Goal: Task Accomplishment & Management: Manage account settings

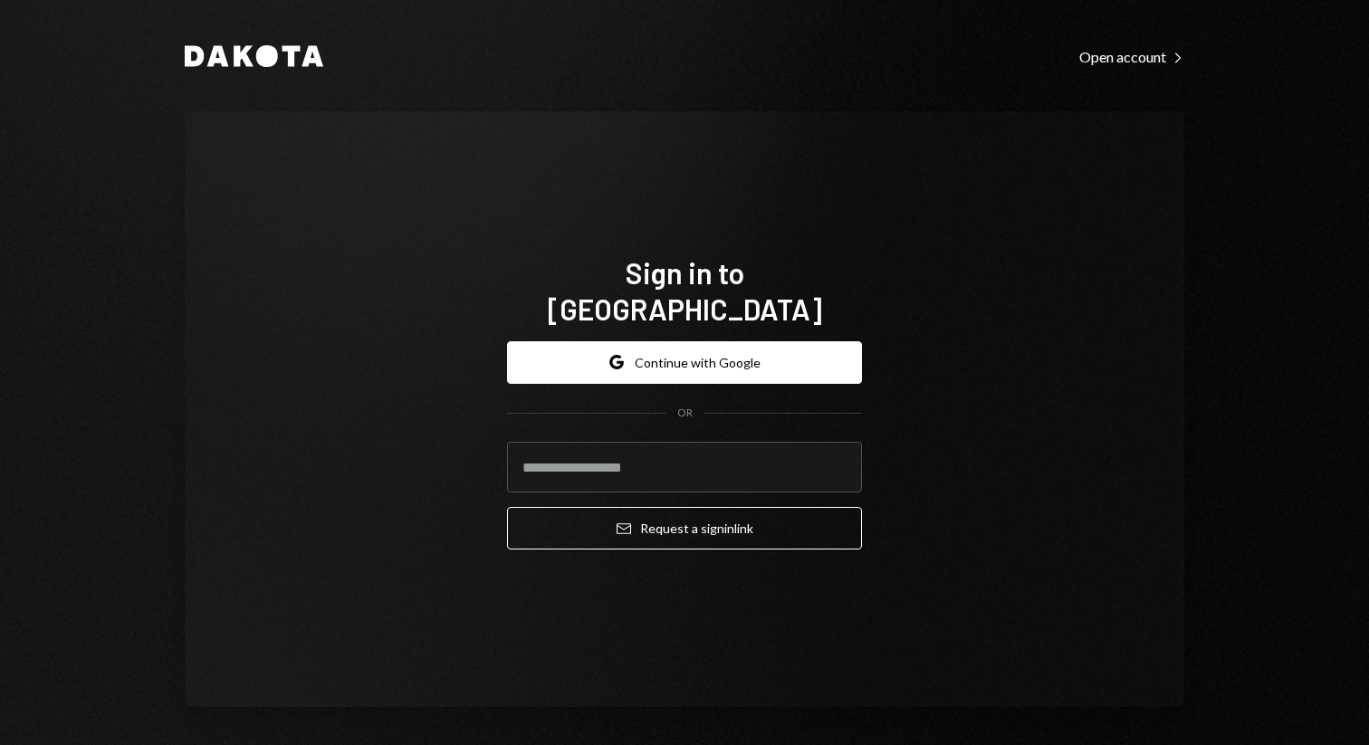
click at [680, 350] on button "Google Continue with Google" at bounding box center [684, 362] width 355 height 43
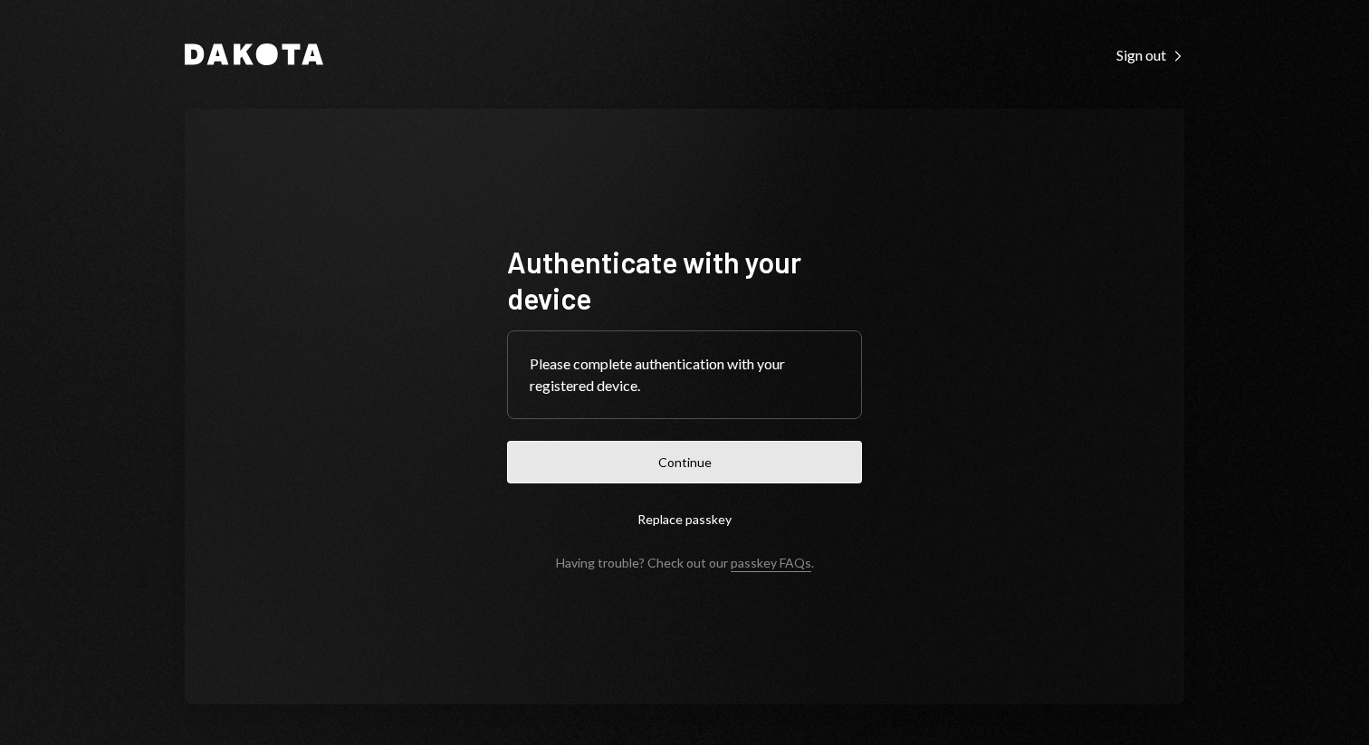
click at [716, 464] on button "Continue" at bounding box center [684, 462] width 355 height 43
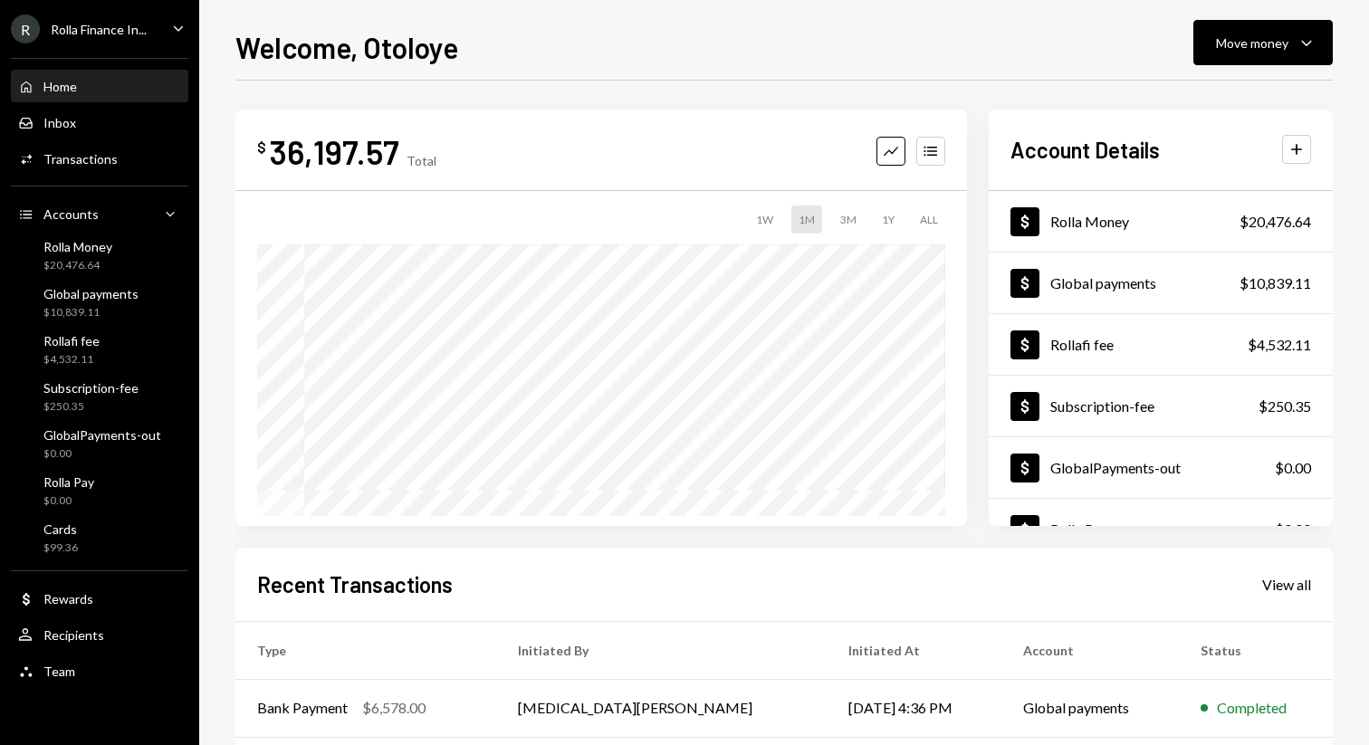
click at [120, 32] on div "Rolla Finance In..." at bounding box center [99, 29] width 96 height 15
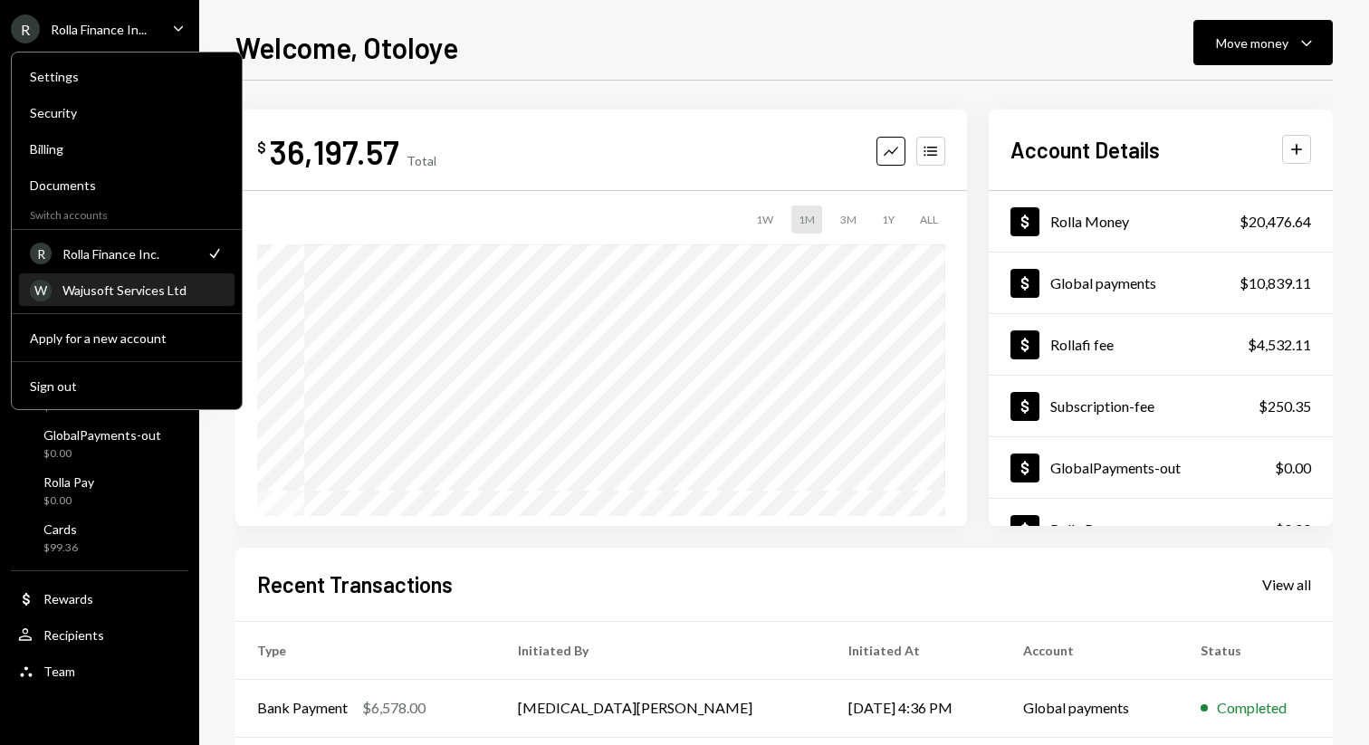
click at [112, 300] on div "W Wajusoft Services Ltd" at bounding box center [127, 290] width 194 height 31
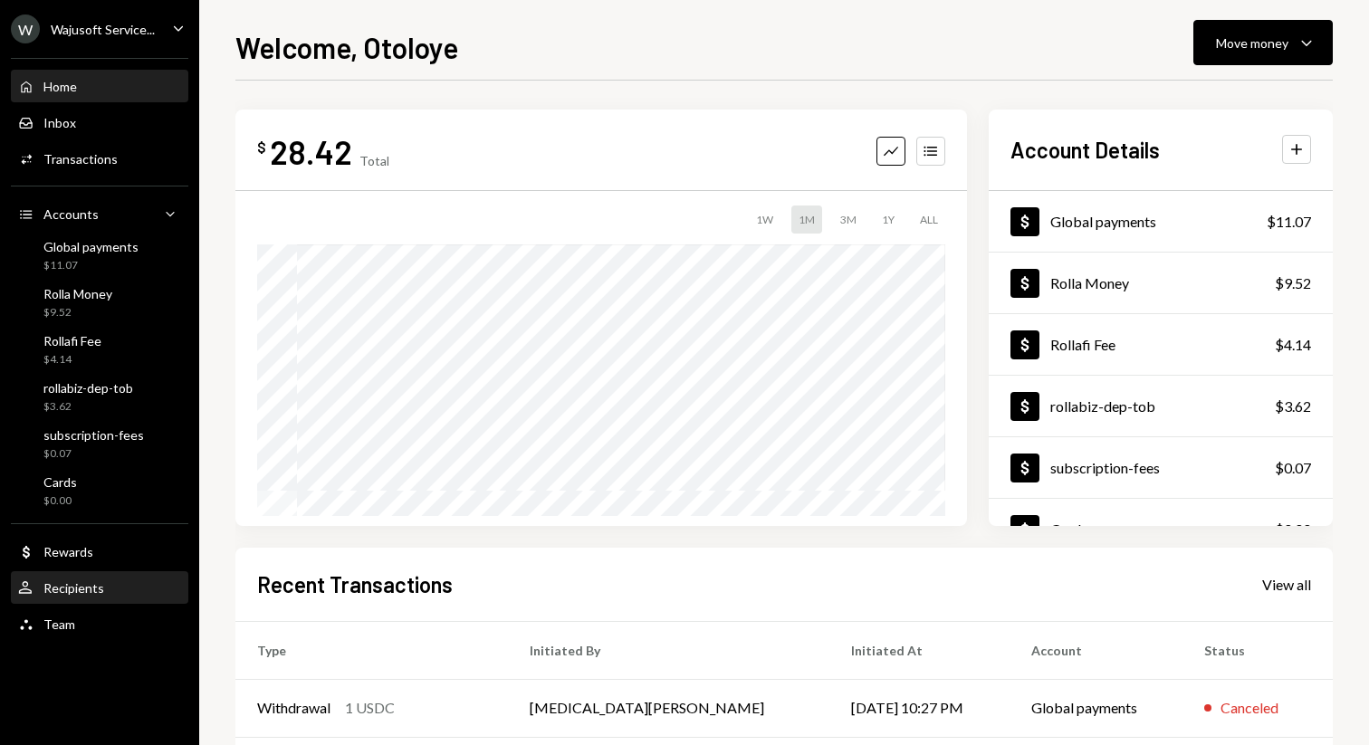
click at [71, 590] on div "Recipients" at bounding box center [73, 587] width 61 height 15
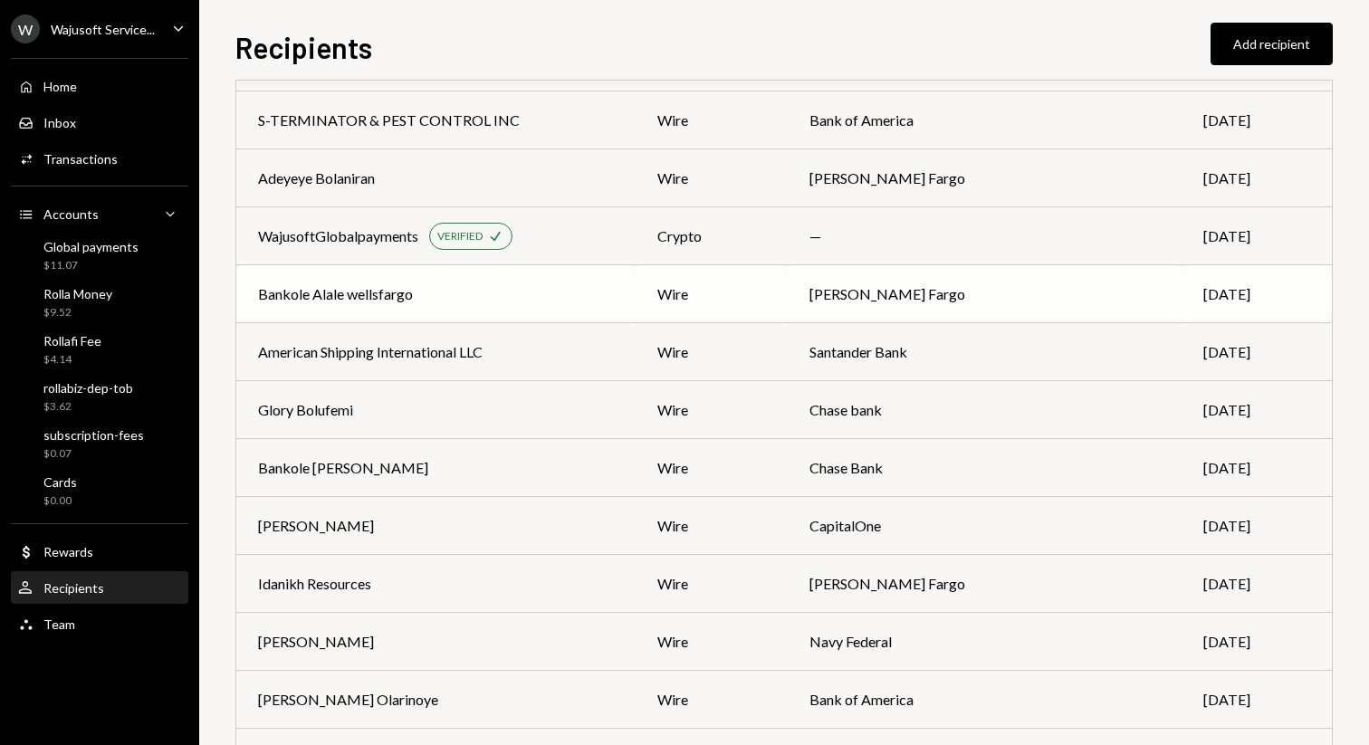
scroll to position [157, 0]
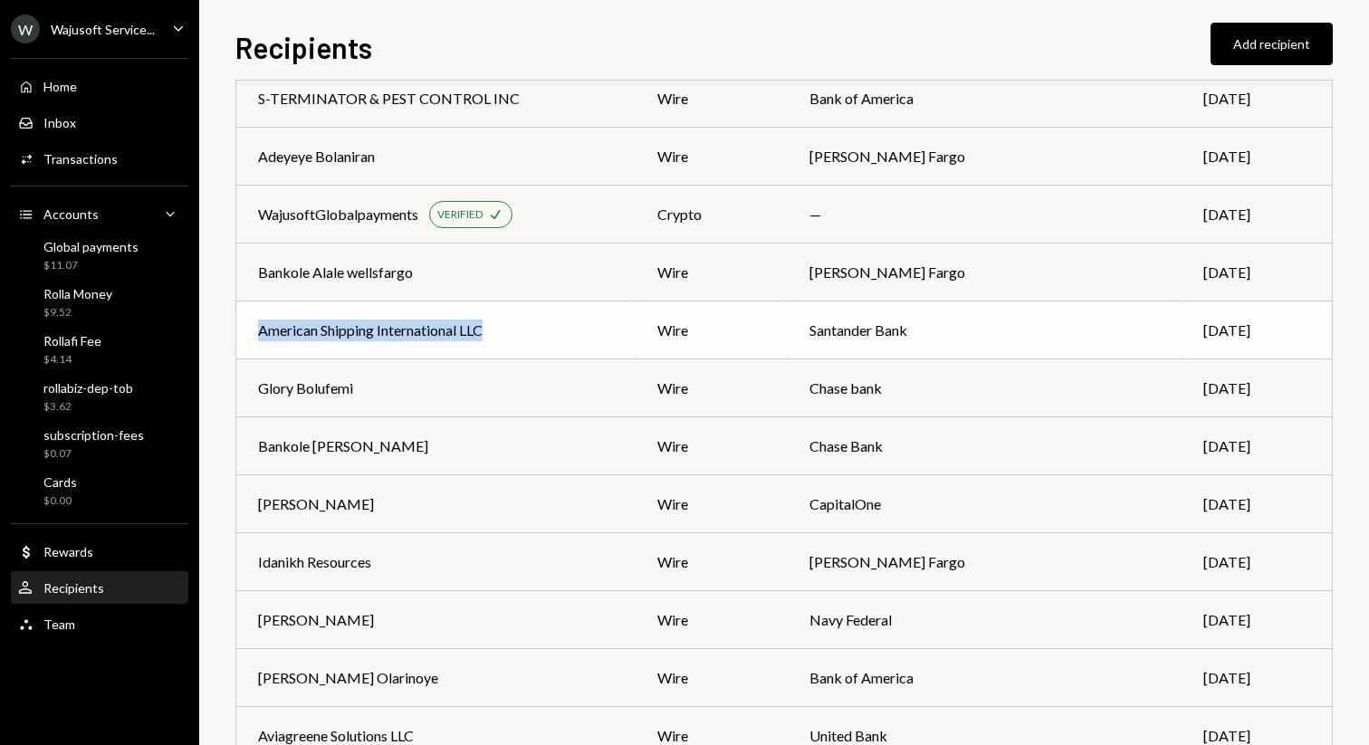
drag, startPoint x: 537, startPoint y: 340, endPoint x: 260, endPoint y: 340, distance: 277.0
click at [260, 340] on div "American Shipping International LLC" at bounding box center [436, 331] width 356 height 22
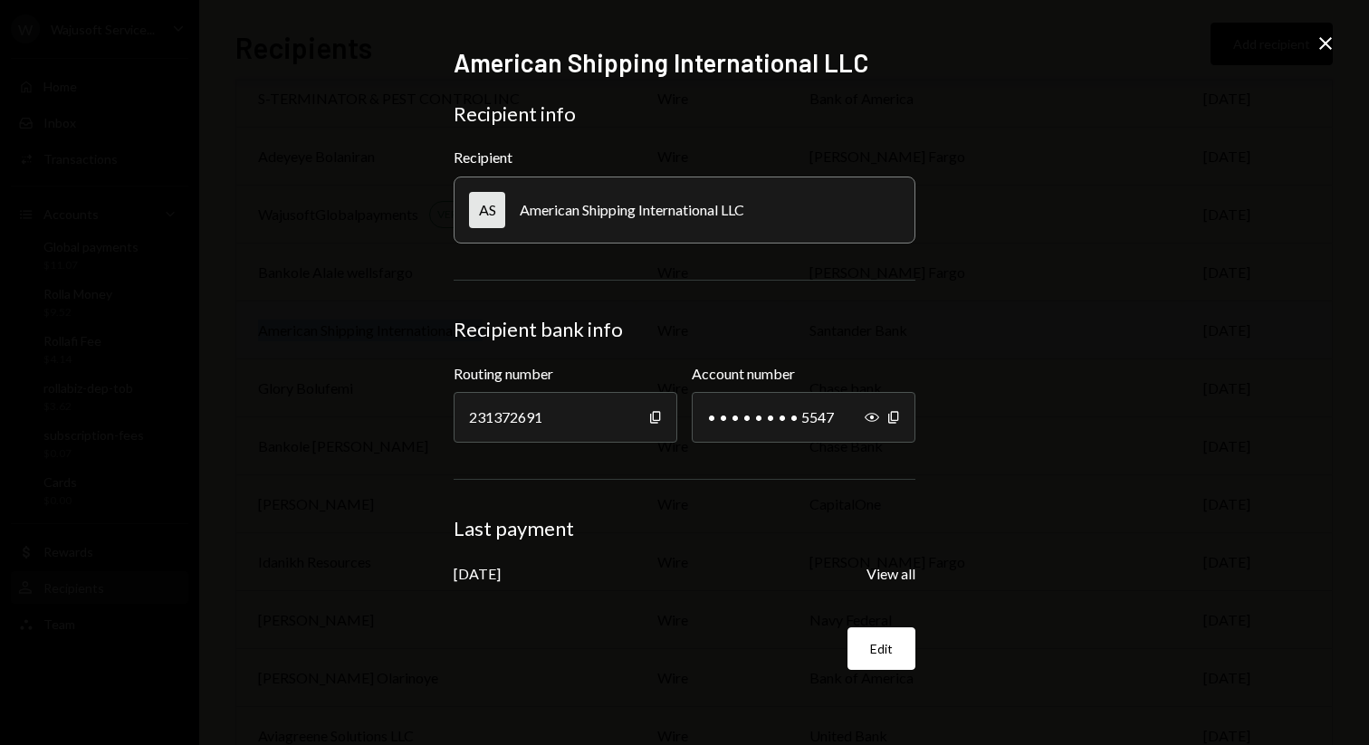
copy div "American Shipping International LLC"
click at [645, 216] on div "American Shipping International LLC" at bounding box center [632, 209] width 225 height 17
copy div "American Shipping International LLC"
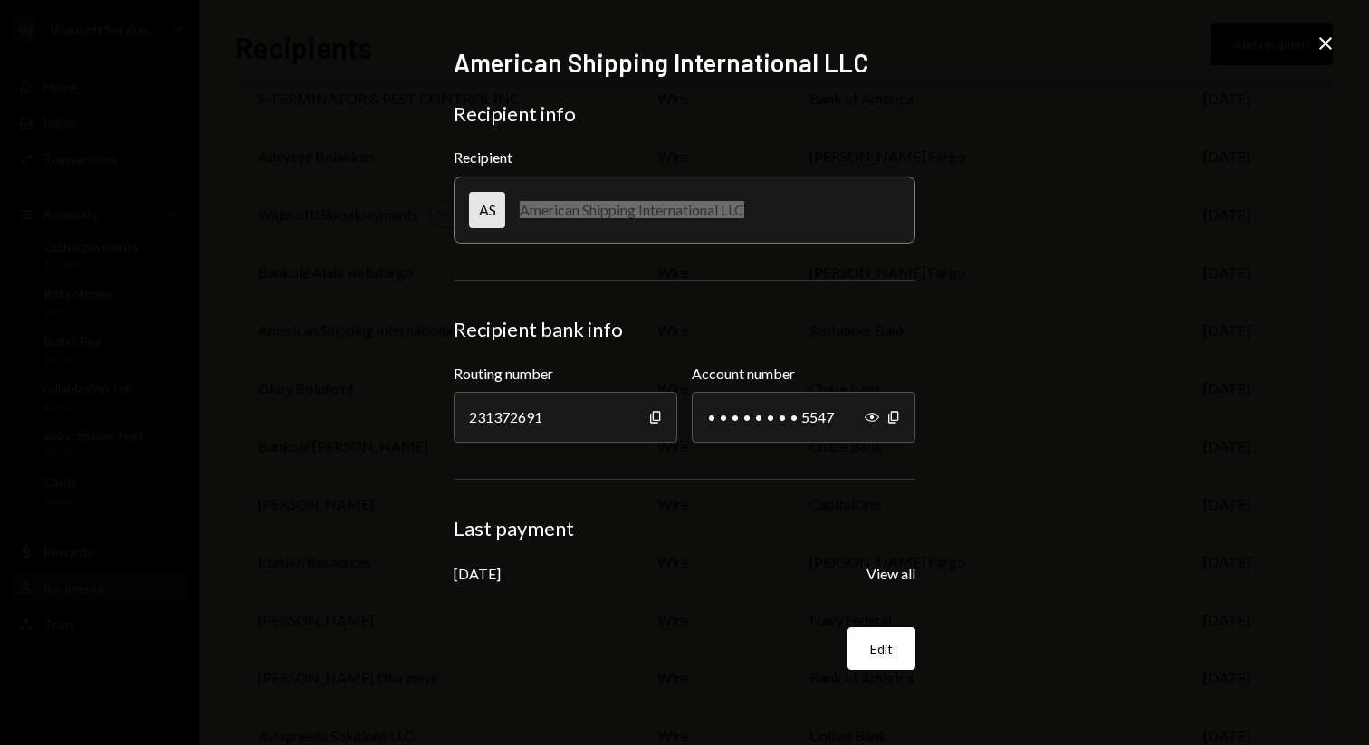
click at [1021, 235] on div "American Shipping International LLC Recipient info Recipient AS American Shippi…" at bounding box center [684, 372] width 1369 height 745
click at [1323, 50] on icon "Close" at bounding box center [1325, 44] width 22 height 22
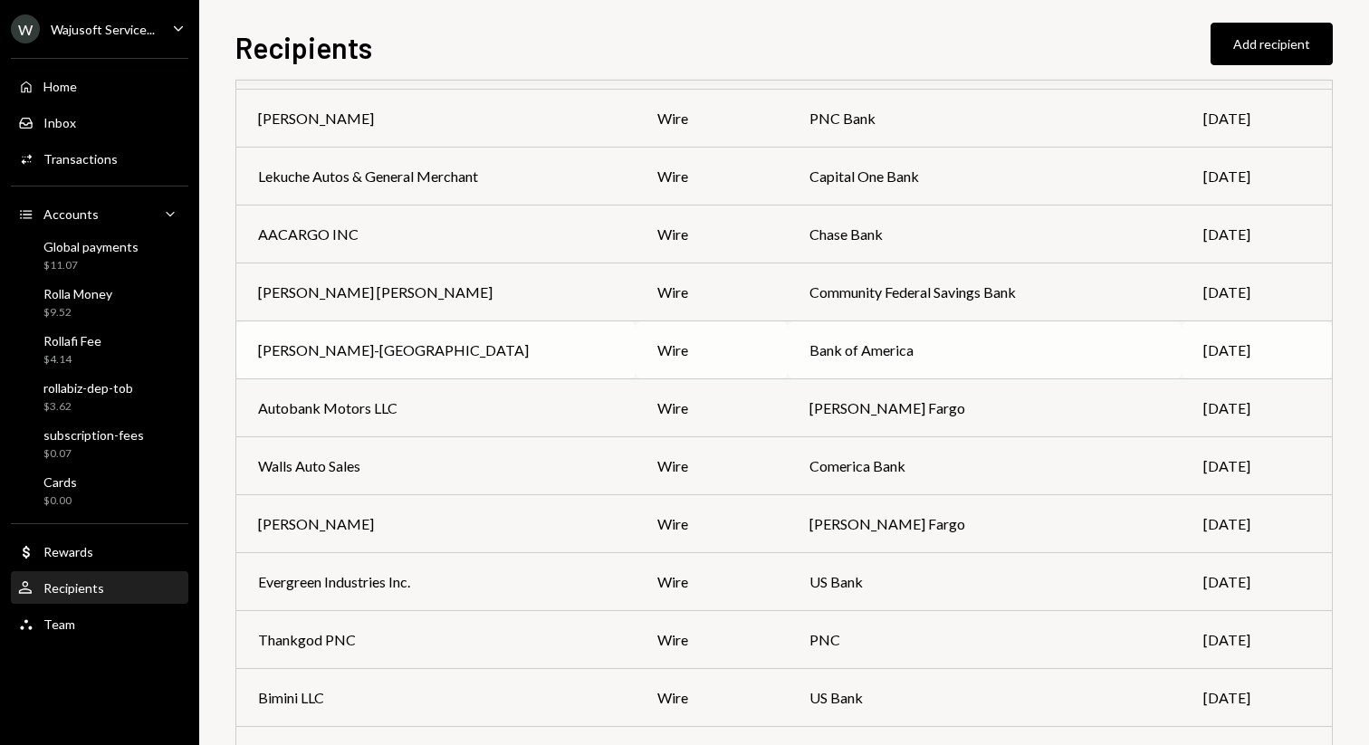
scroll to position [1010, 0]
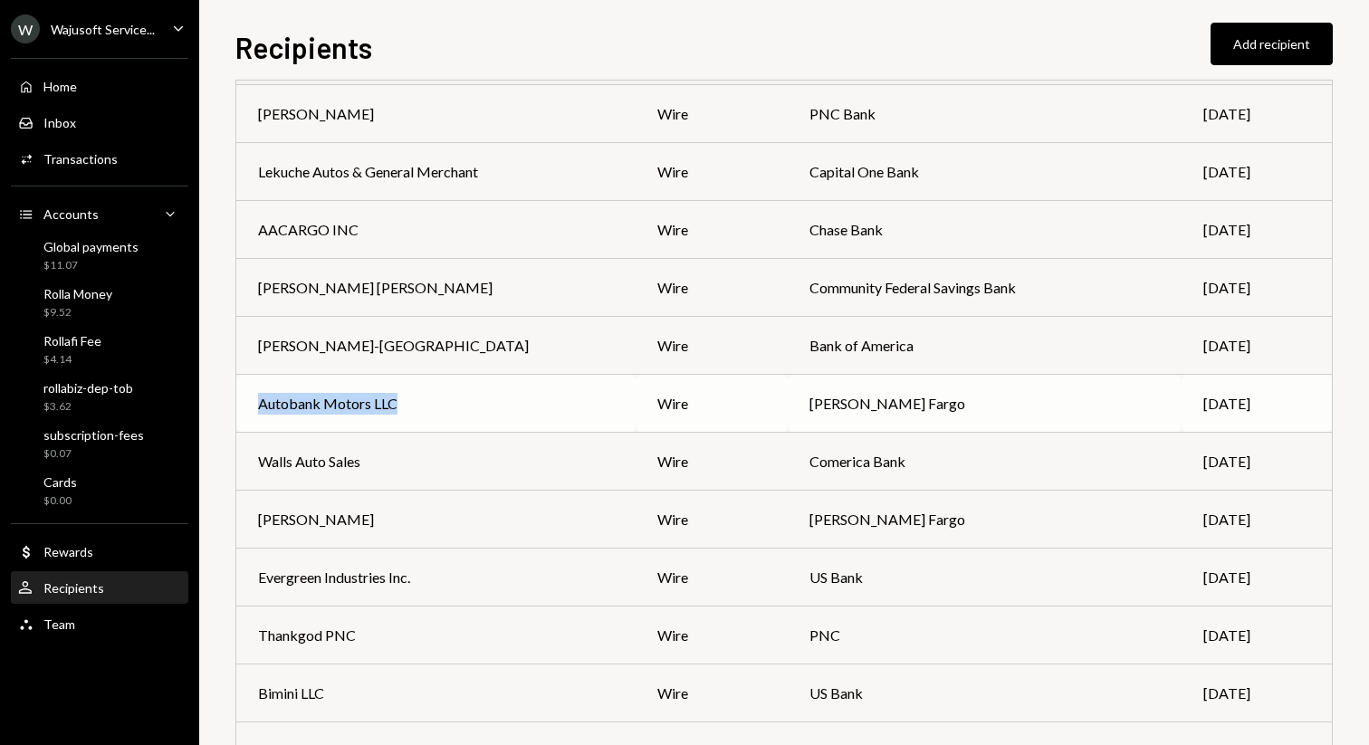
drag, startPoint x: 410, startPoint y: 409, endPoint x: 260, endPoint y: 411, distance: 150.3
click at [260, 411] on div "Autobank Motors LLC" at bounding box center [436, 404] width 356 height 22
copy div "Autobank Motors LLC"
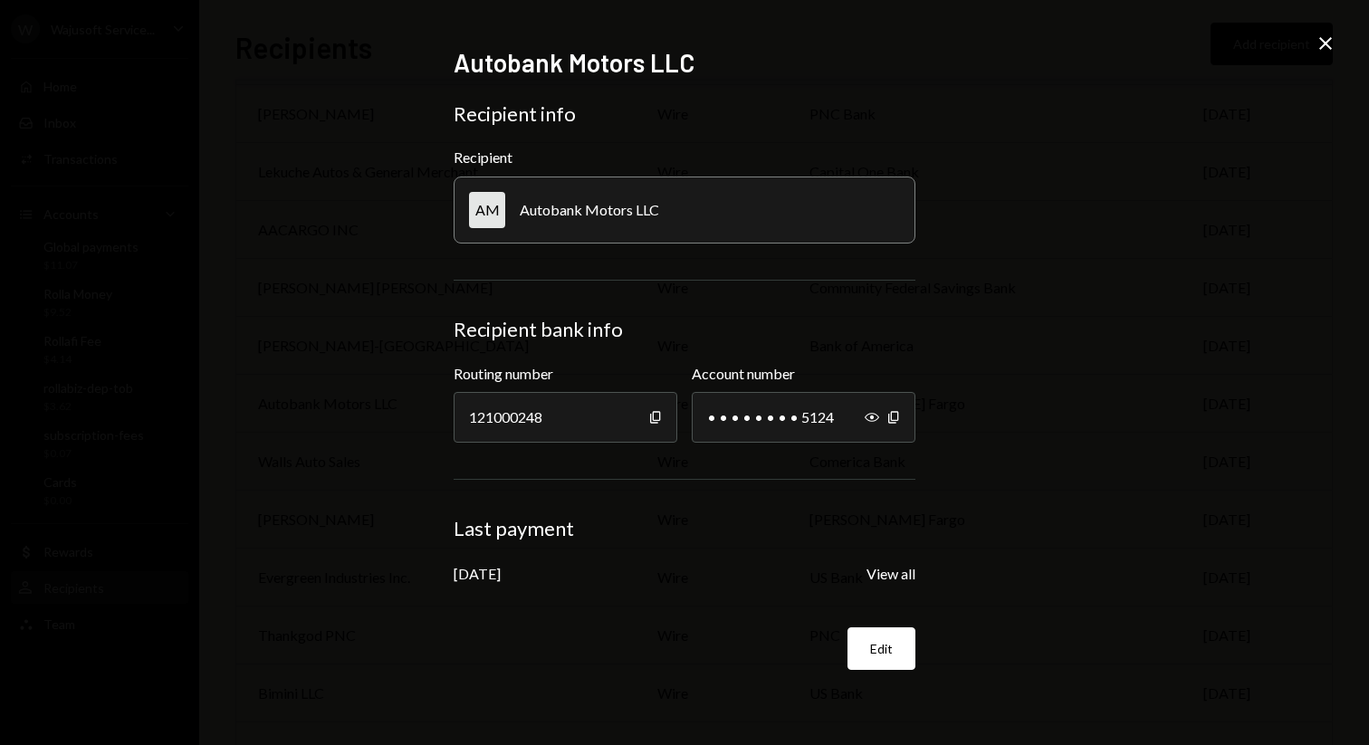
click at [599, 211] on div "Autobank Motors LLC" at bounding box center [589, 209] width 139 height 17
copy div "Autobank Motors LLC"
click at [361, 439] on div "Autobank Motors LLC Recipient info Recipient AM Autobank Motors LLC Recipient b…" at bounding box center [684, 372] width 1369 height 745
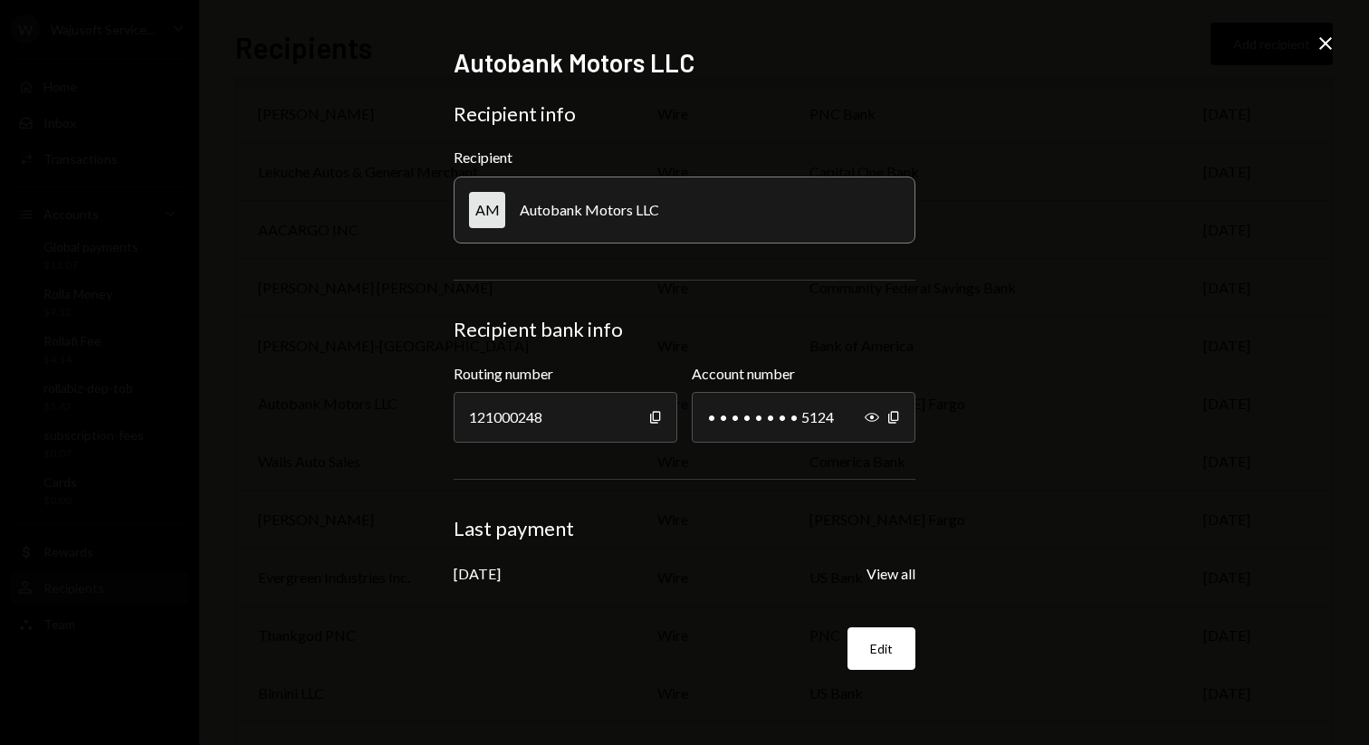
click at [1318, 33] on icon "Close" at bounding box center [1325, 44] width 22 height 22
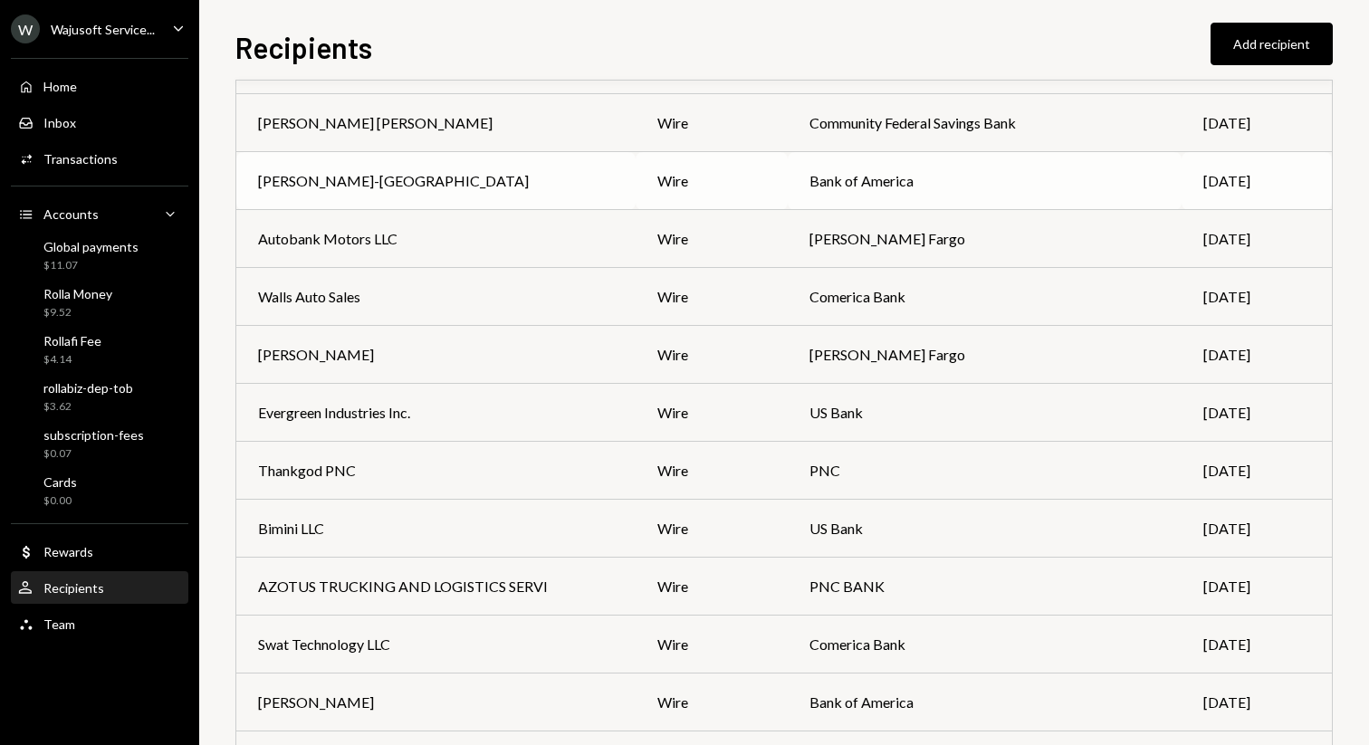
scroll to position [1153, 0]
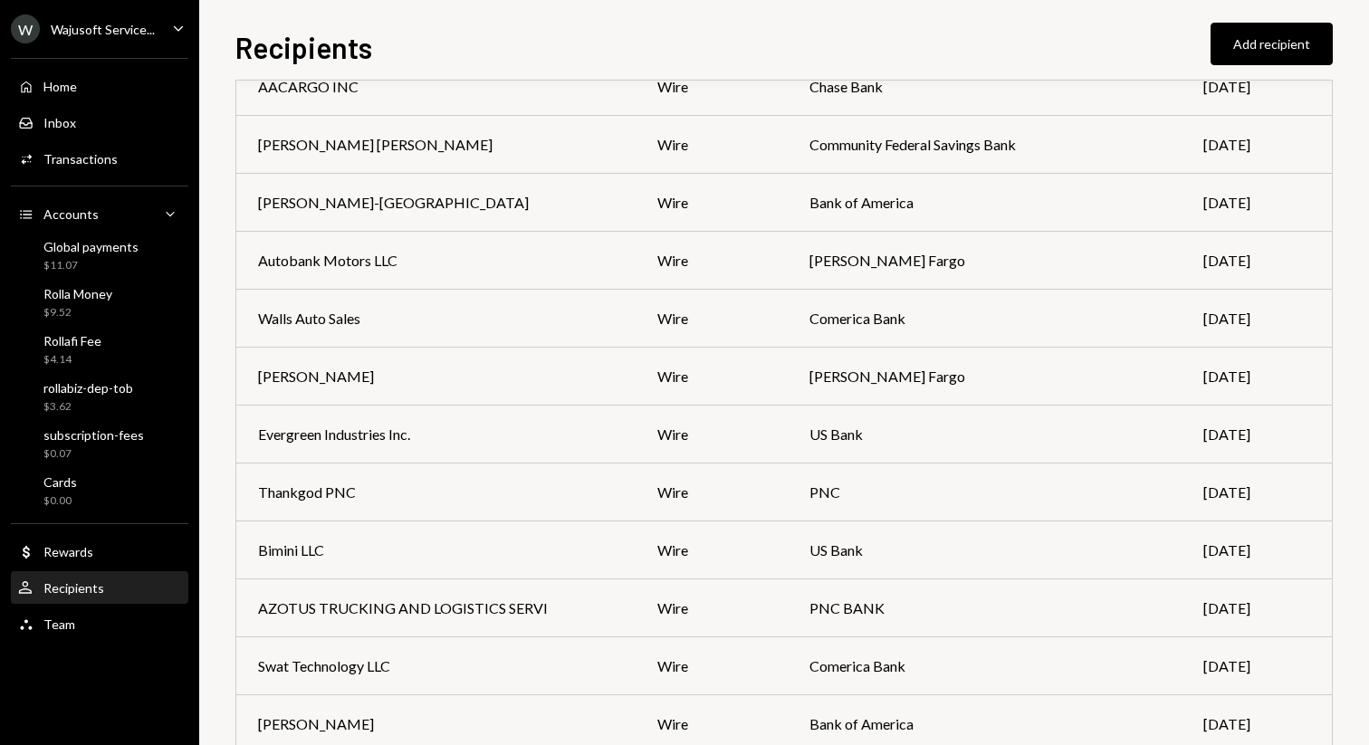
click at [225, 311] on div "Recipients Add recipient Name Payment type Bank name Last payment RollaFinance …" at bounding box center [784, 372] width 1170 height 745
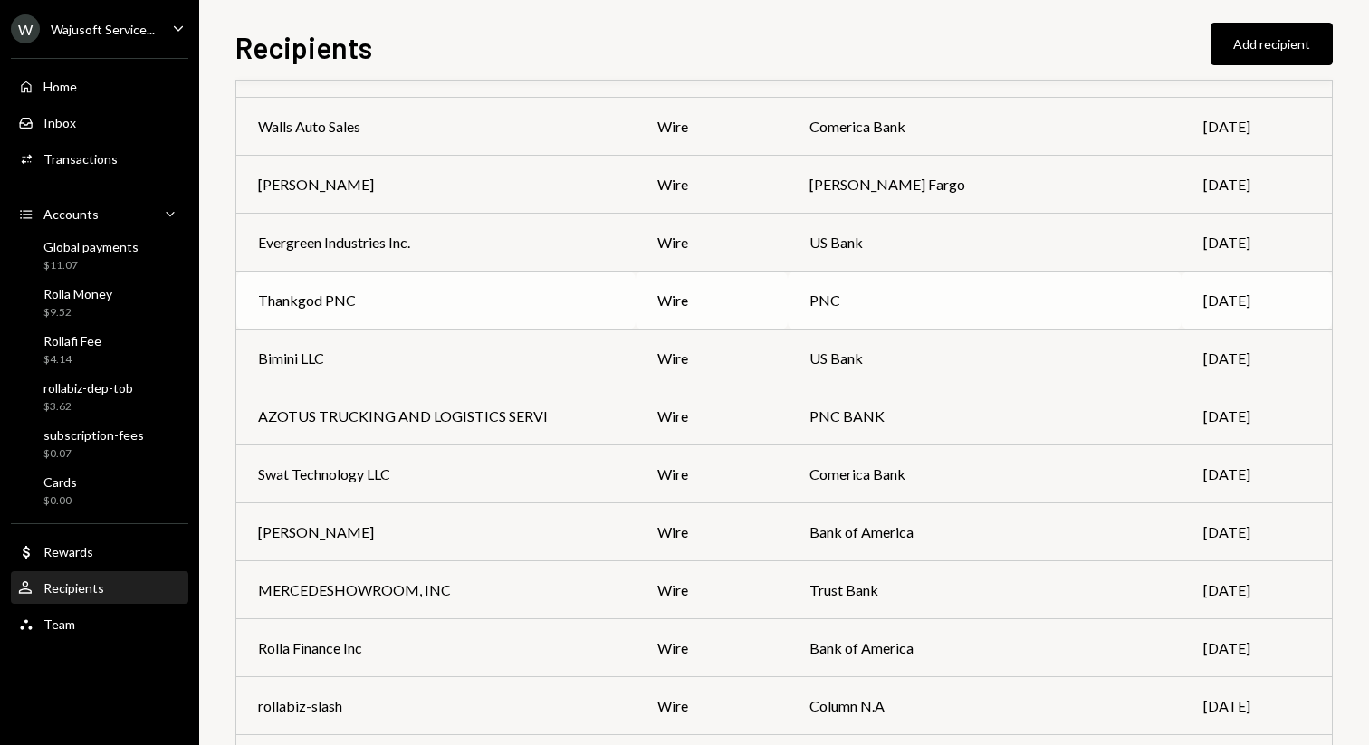
scroll to position [1357, 0]
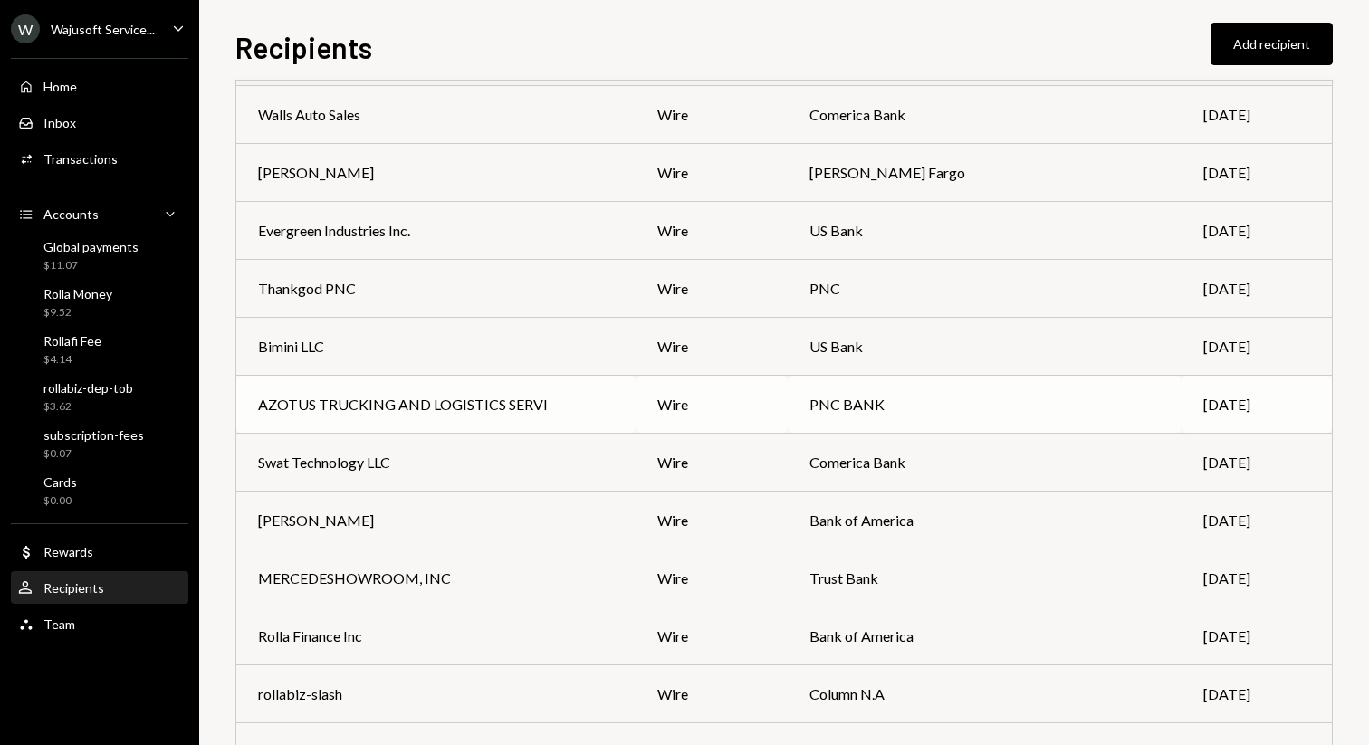
click at [532, 396] on div "AZOTUS TRUCKING AND LOGISTICS SERVI" at bounding box center [403, 405] width 290 height 22
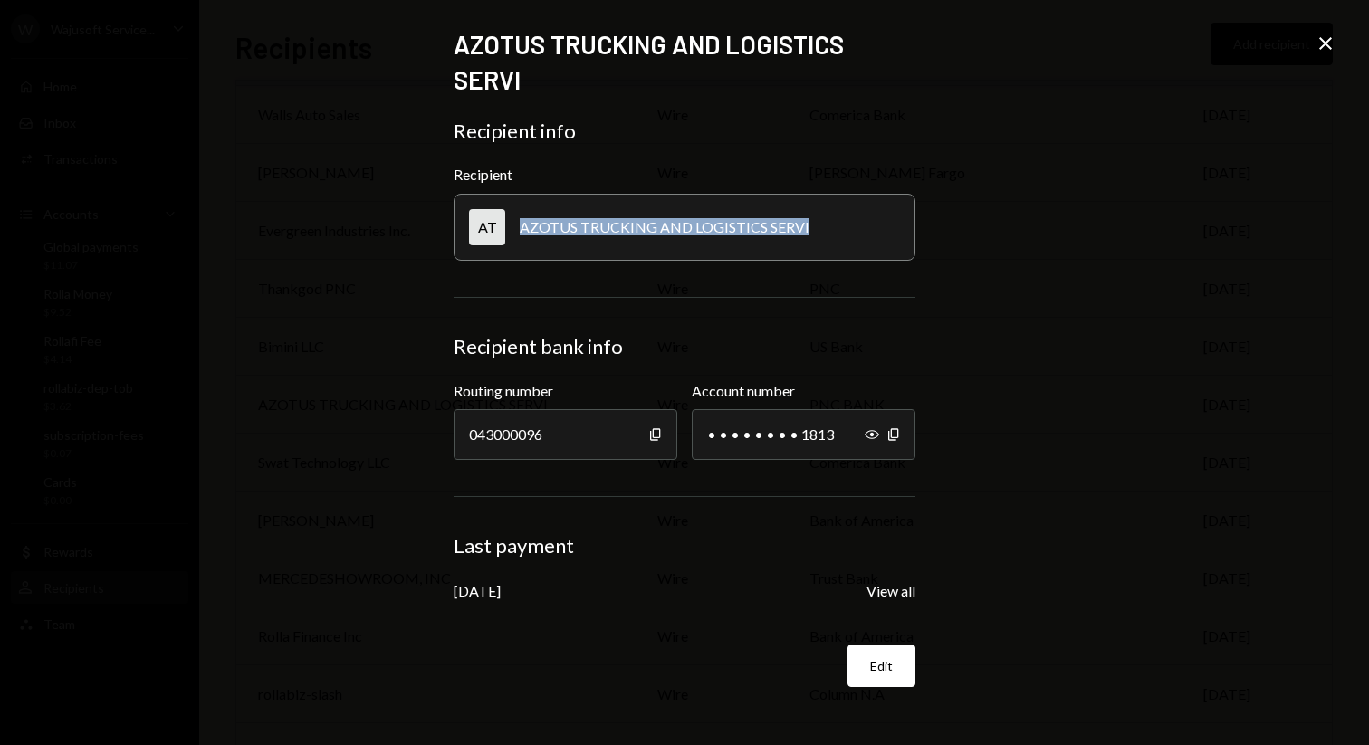
drag, startPoint x: 521, startPoint y: 224, endPoint x: 803, endPoint y: 226, distance: 282.5
click at [803, 226] on div "AZOTUS TRUCKING AND LOGISTICS SERVI" at bounding box center [665, 226] width 290 height 17
copy div "AZOTUS TRUCKING AND LOGISTICS SERVI"
click at [975, 167] on div "AZOTUS TRUCKING AND LOGISTICS SERVI Recipient info Recipient AT AZOTUS TRUCKING…" at bounding box center [684, 372] width 1369 height 745
click at [1327, 38] on icon "Close" at bounding box center [1325, 44] width 22 height 22
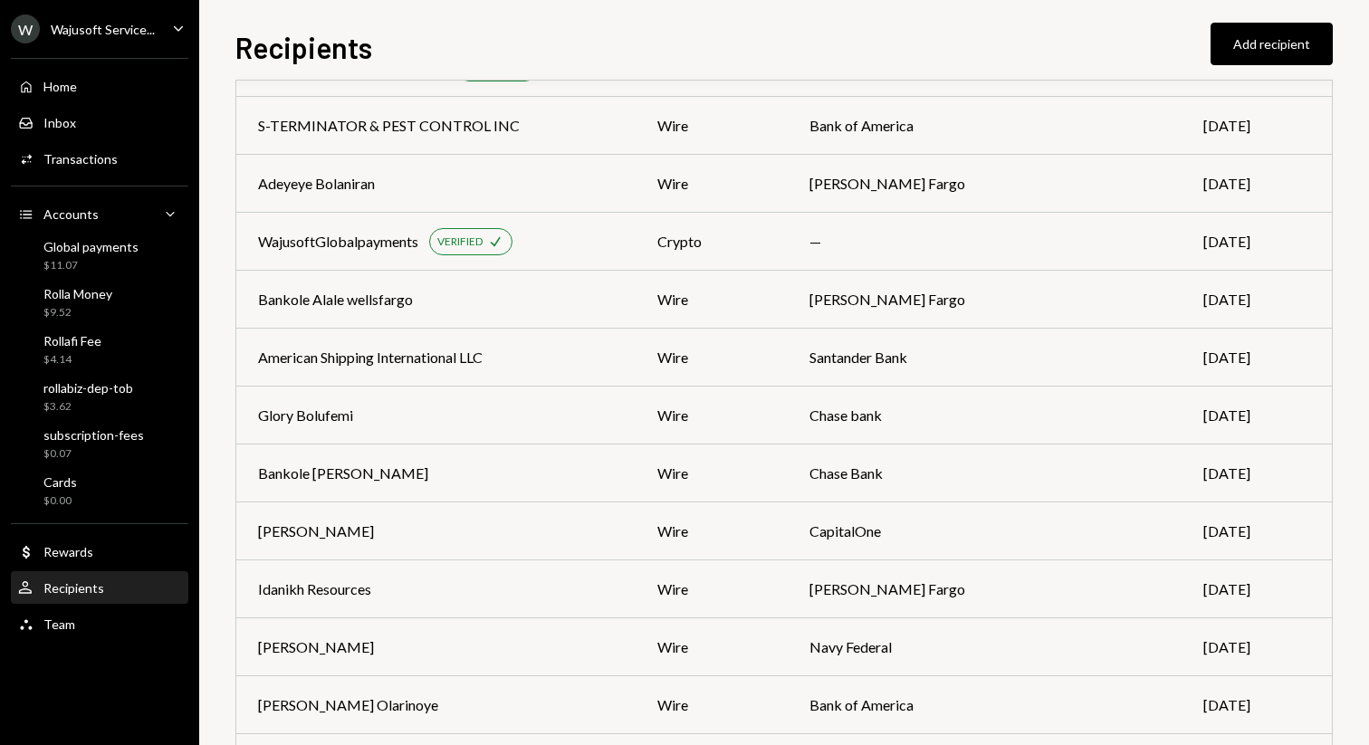
scroll to position [94, 0]
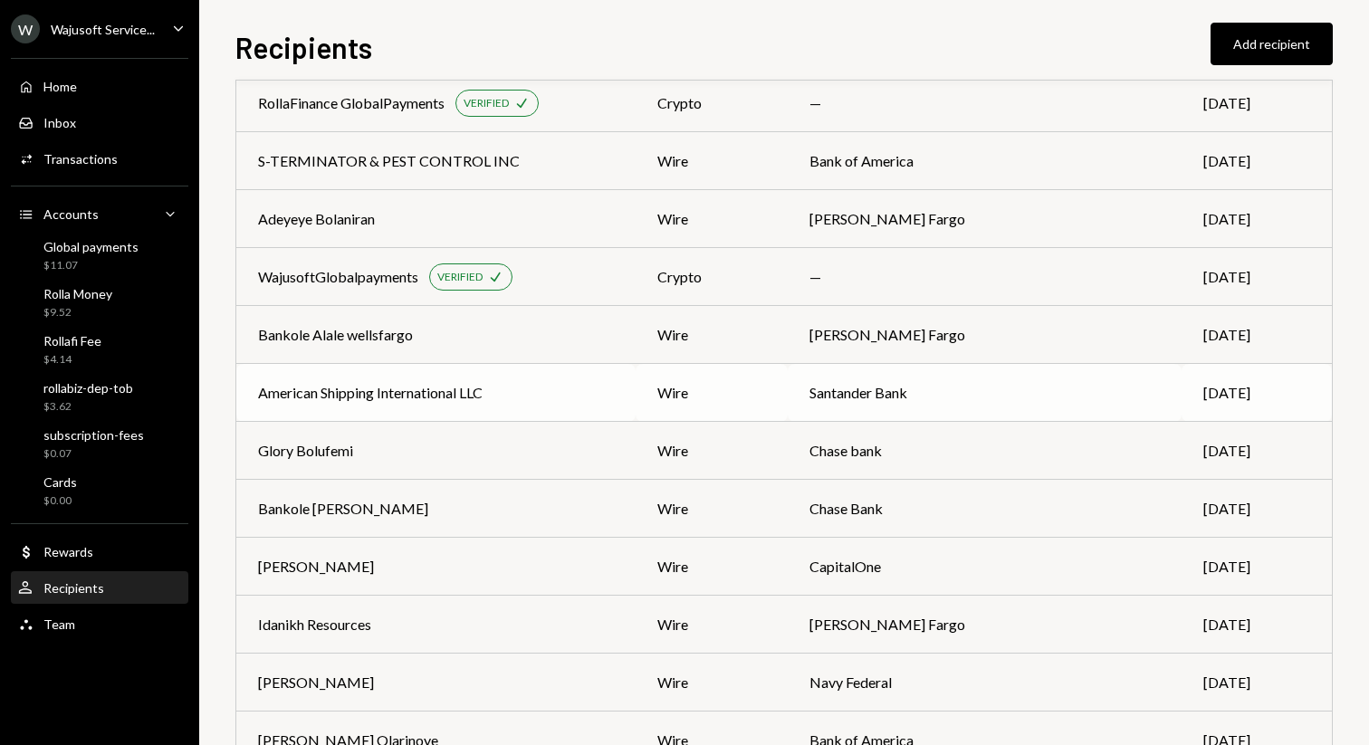
click at [328, 389] on div "American Shipping International LLC" at bounding box center [370, 393] width 225 height 22
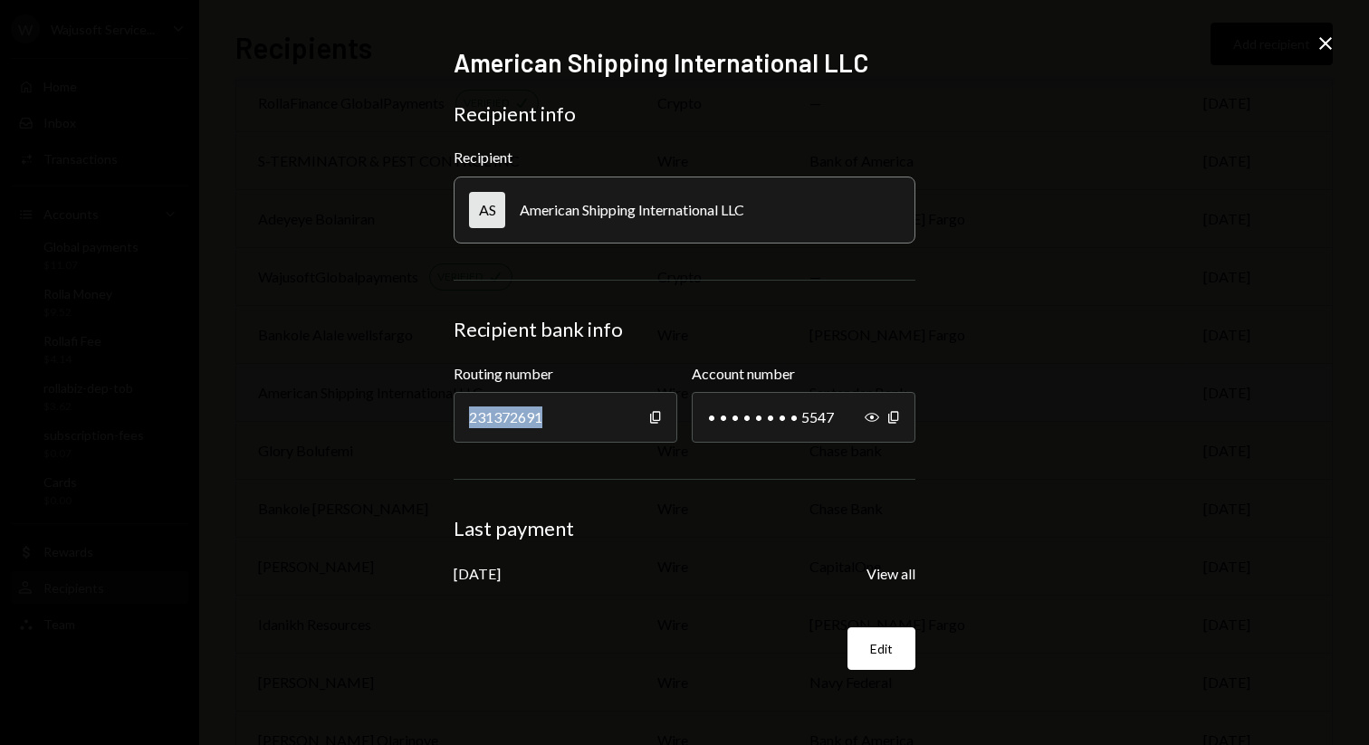
click at [328, 389] on div "American Shipping International LLC Recipient info Recipient AS American Shippi…" at bounding box center [684, 372] width 1369 height 745
click at [330, 421] on div "American Shipping International LLC Recipient info Recipient AS American Shippi…" at bounding box center [684, 372] width 1369 height 745
click at [584, 215] on div "American Shipping International LLC" at bounding box center [632, 209] width 225 height 17
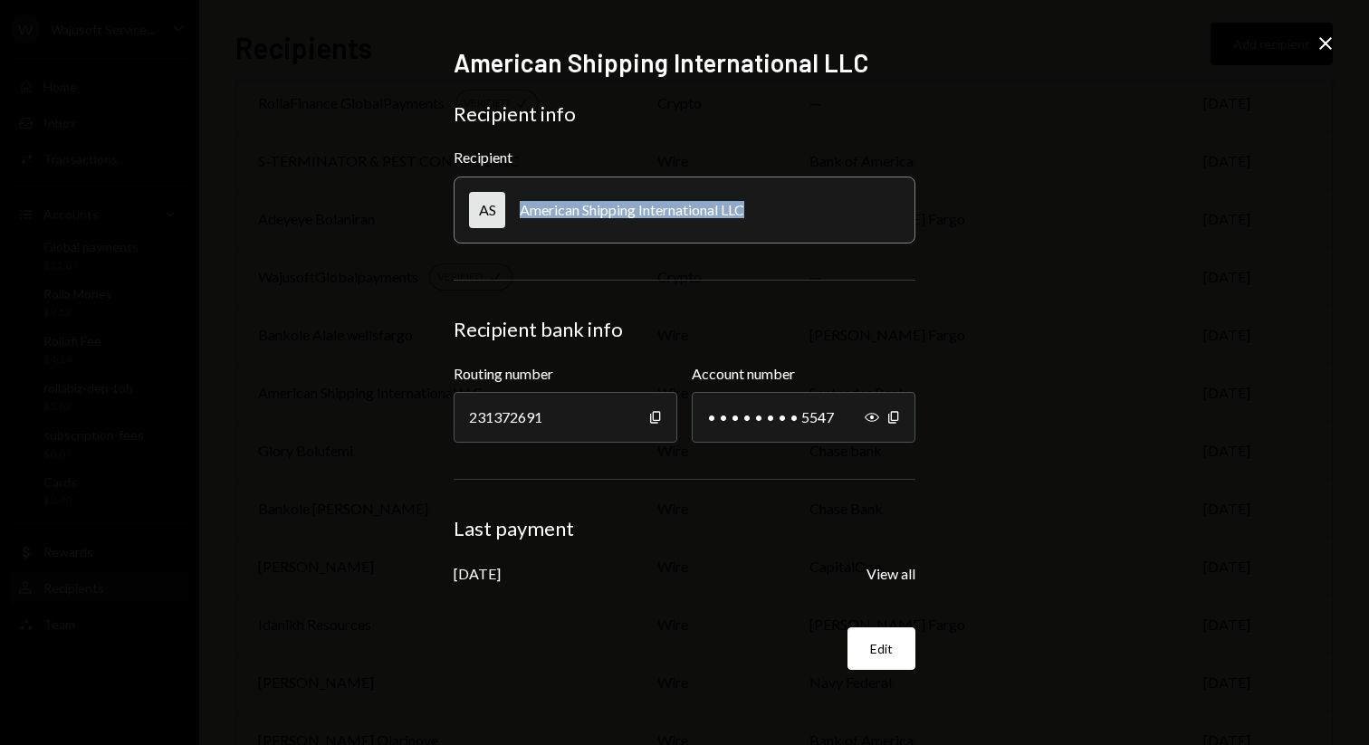
copy div "American Shipping International LLC"
click at [890, 563] on div "[DATE] View all" at bounding box center [685, 573] width 462 height 21
click at [890, 573] on button "View all" at bounding box center [890, 574] width 49 height 19
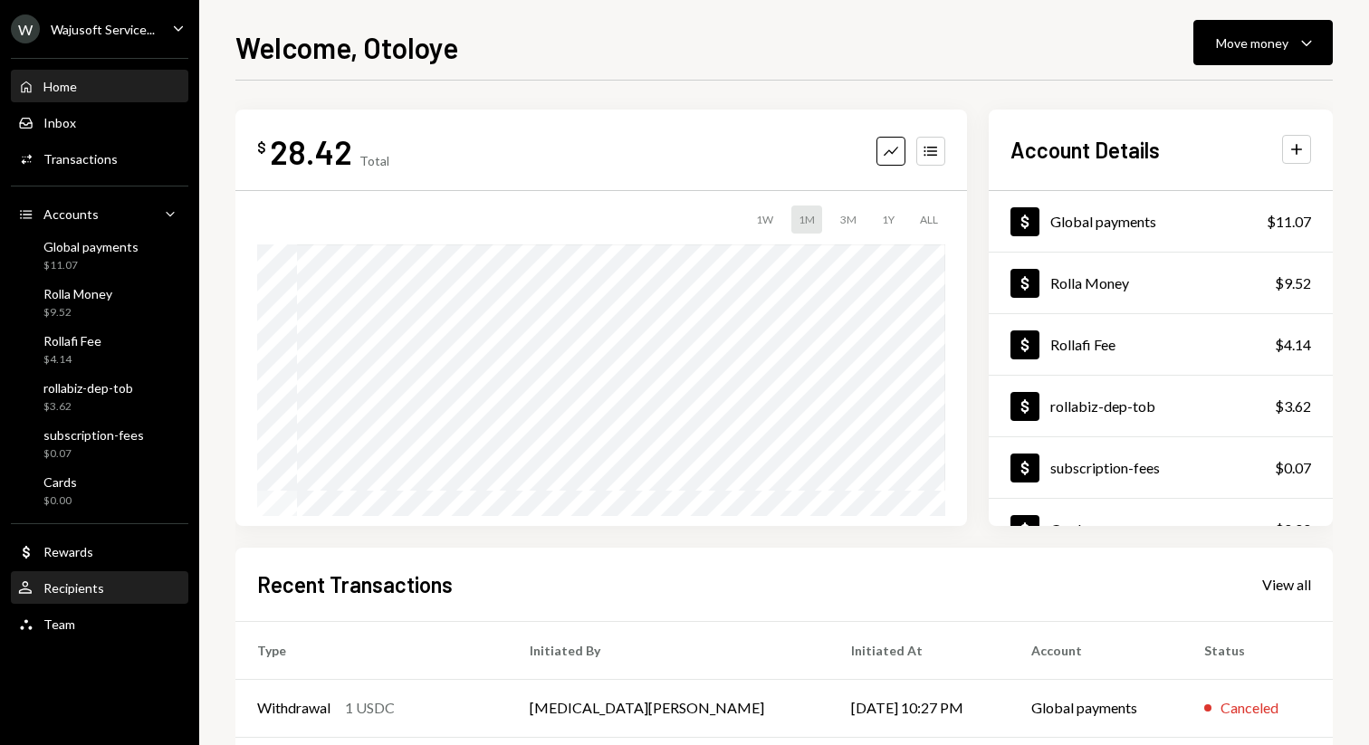
click at [67, 586] on div "Recipients" at bounding box center [73, 587] width 61 height 15
